Goal: Information Seeking & Learning: Learn about a topic

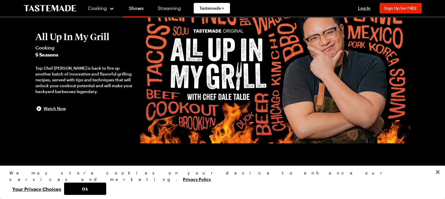
scroll to position [109, 0]
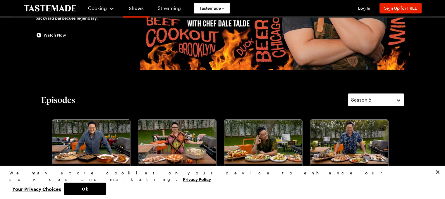
drag, startPoint x: 131, startPoint y: 70, endPoint x: 301, endPoint y: 92, distance: 171.4
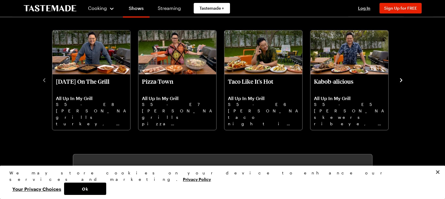
scroll to position [198, 0]
click at [400, 80] on icon "navigate to next item" at bounding box center [401, 80] width 6 height 6
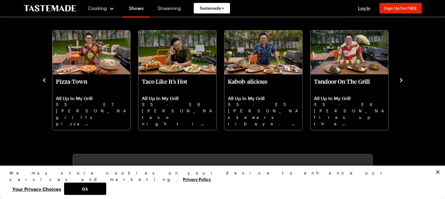
click at [400, 80] on icon "navigate to next item" at bounding box center [401, 80] width 6 height 6
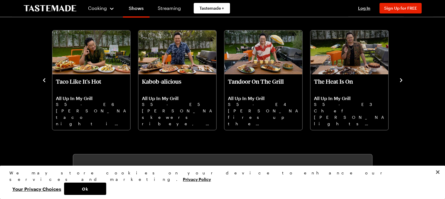
click at [400, 80] on icon "navigate to next item" at bounding box center [401, 80] width 6 height 6
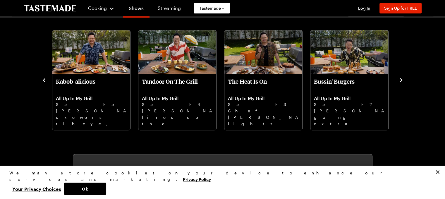
click at [400, 80] on icon "navigate to next item" at bounding box center [401, 80] width 6 height 6
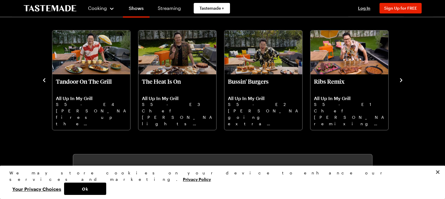
click at [400, 80] on icon "navigate to next item" at bounding box center [401, 80] width 6 height 6
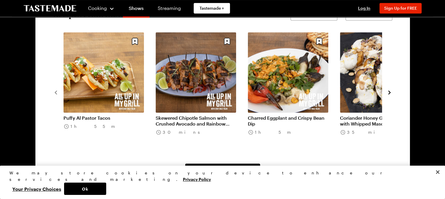
scroll to position [473, 2]
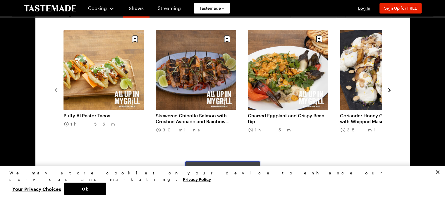
click at [236, 167] on span "View All Recipes From This Show" at bounding box center [222, 168] width 65 height 6
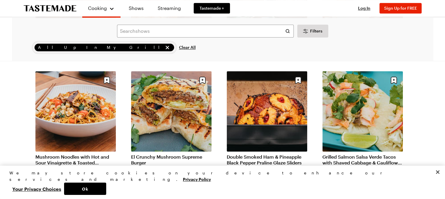
scroll to position [677, 1]
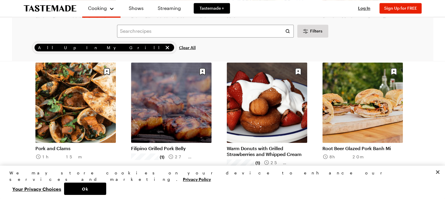
scroll to position [1073, 1]
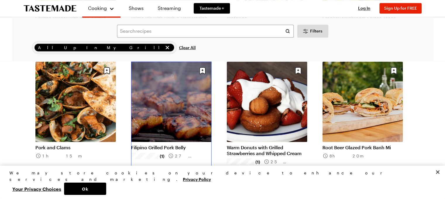
click at [155, 144] on link "Filipino Grilled Pork Belly" at bounding box center [171, 147] width 80 height 6
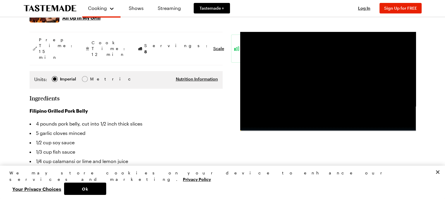
scroll to position [113, 0]
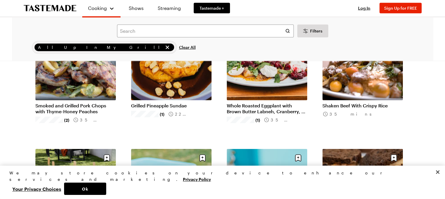
scroll to position [1439, 1]
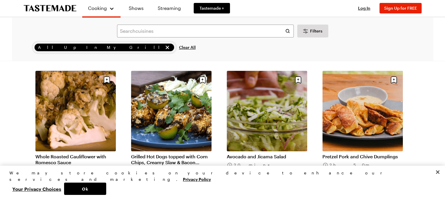
scroll to position [2226, 0]
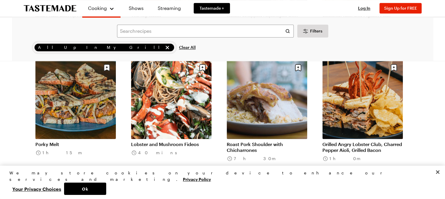
scroll to position [2883, 0]
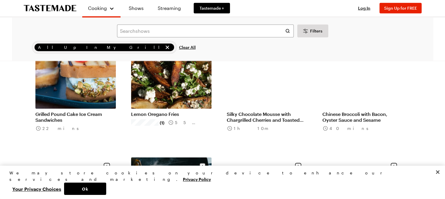
scroll to position [3691, 2]
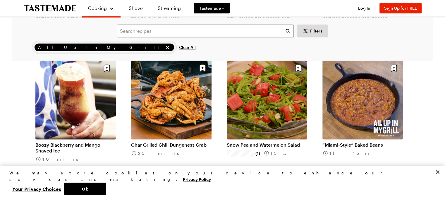
scroll to position [3794, 2]
